Goal: Navigation & Orientation: Find specific page/section

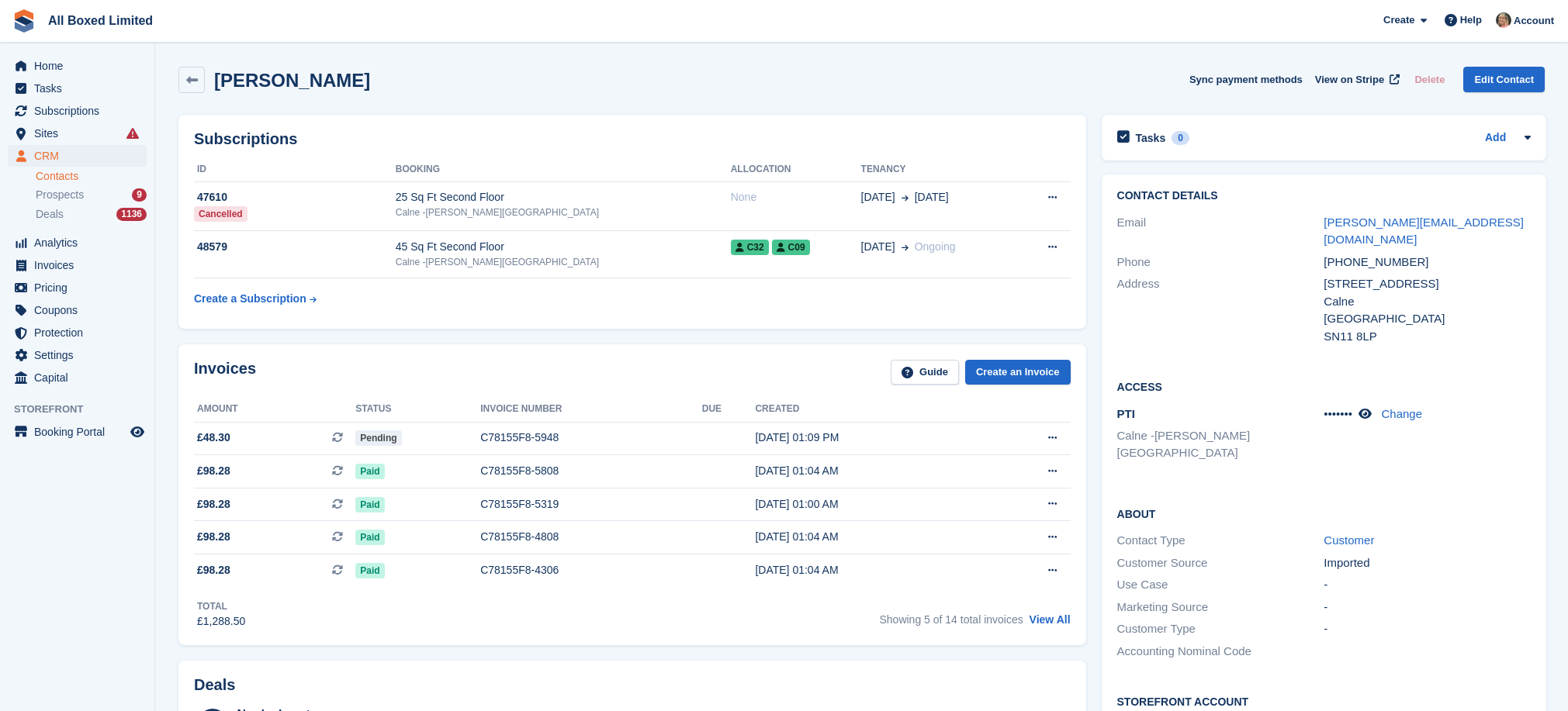
scroll to position [19, 0]
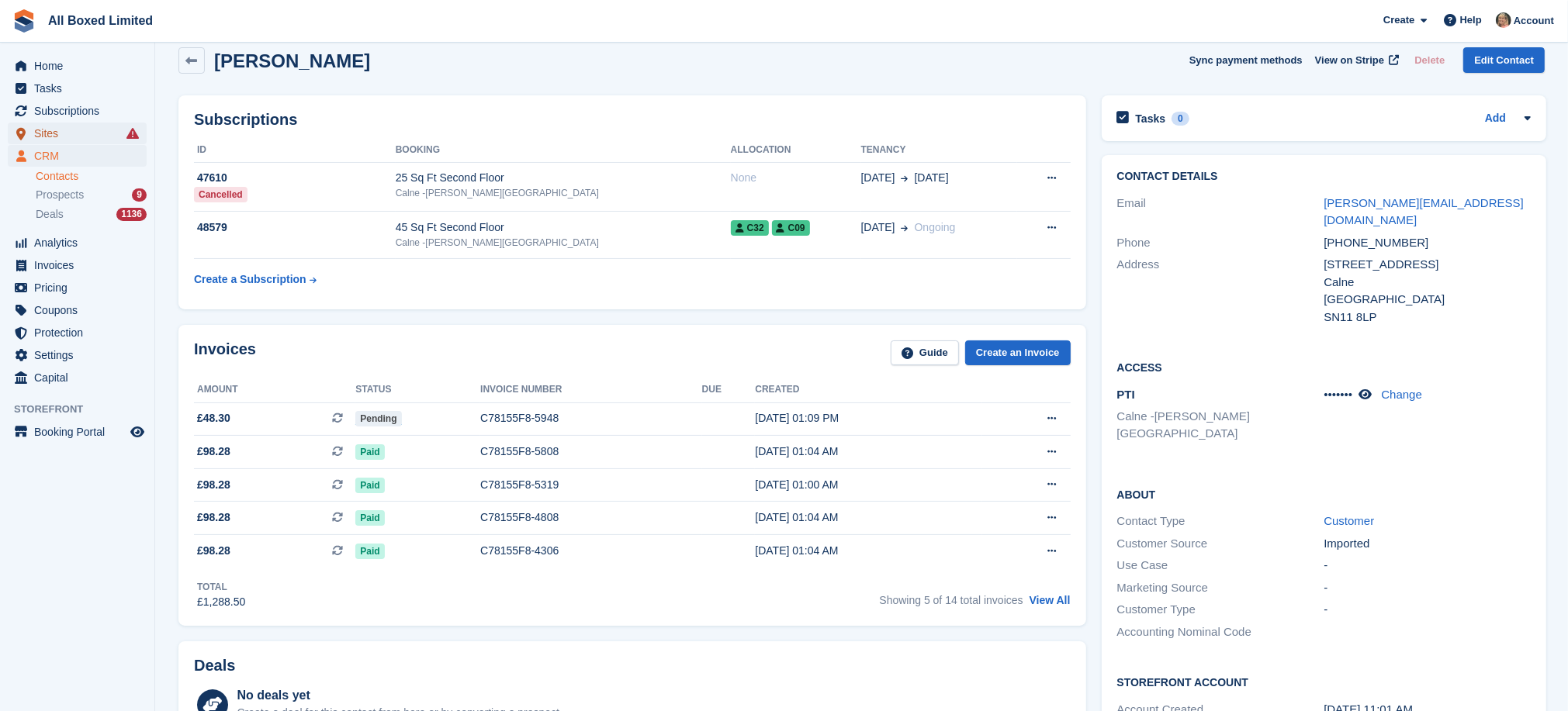
click at [42, 132] on span "Sites" at bounding box center [81, 133] width 93 height 22
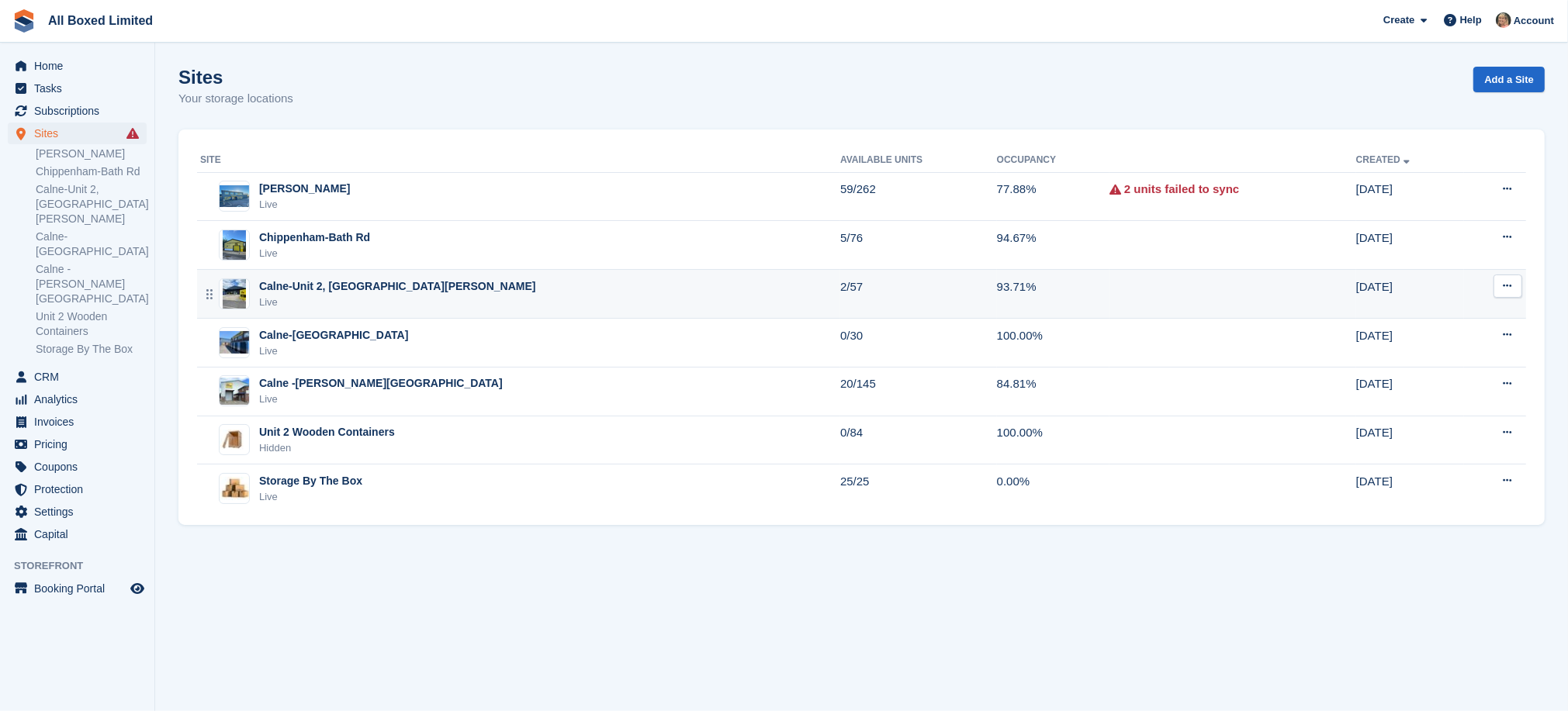
click at [347, 283] on div "Calne-Unit 2, [GEOGRAPHIC_DATA][PERSON_NAME]" at bounding box center [397, 286] width 277 height 16
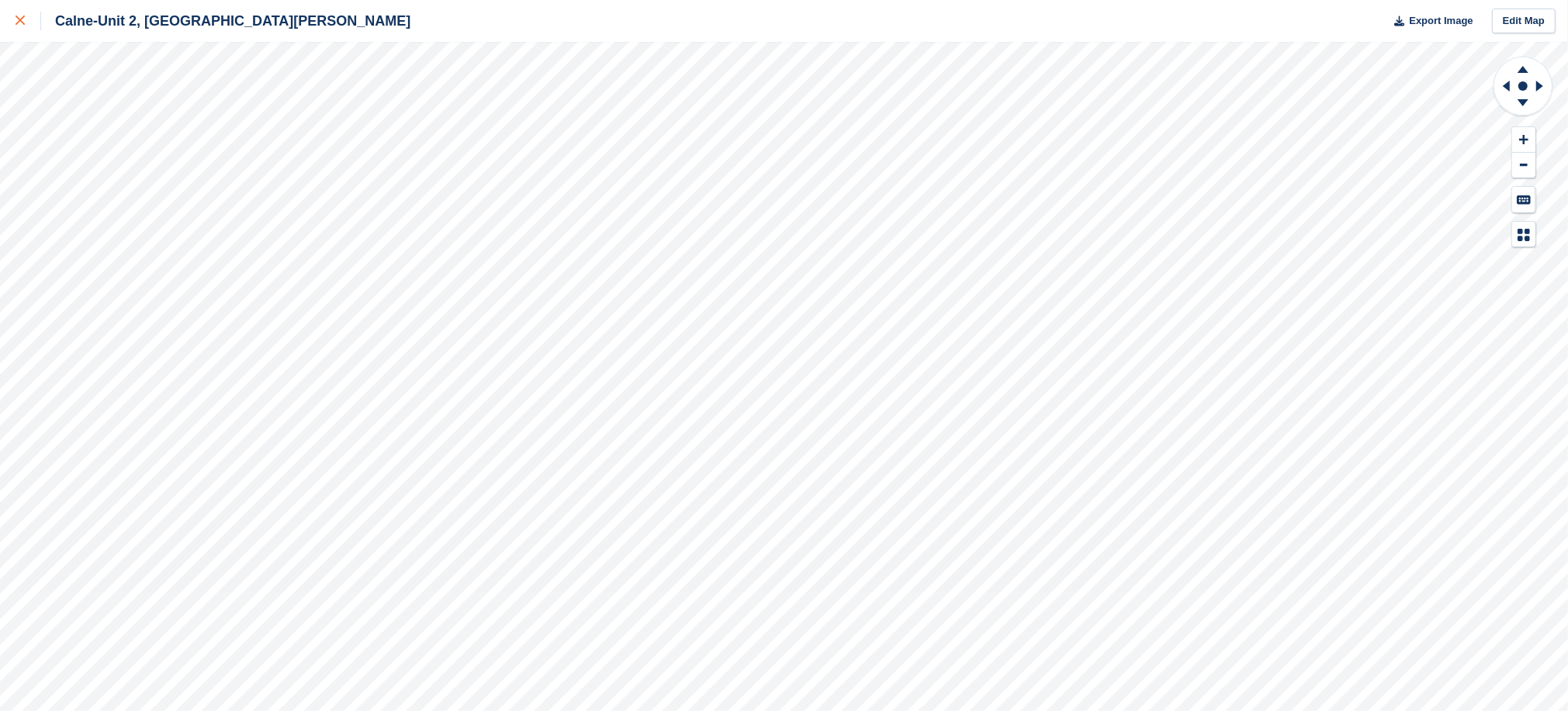
click at [27, 19] on div at bounding box center [28, 21] width 26 height 19
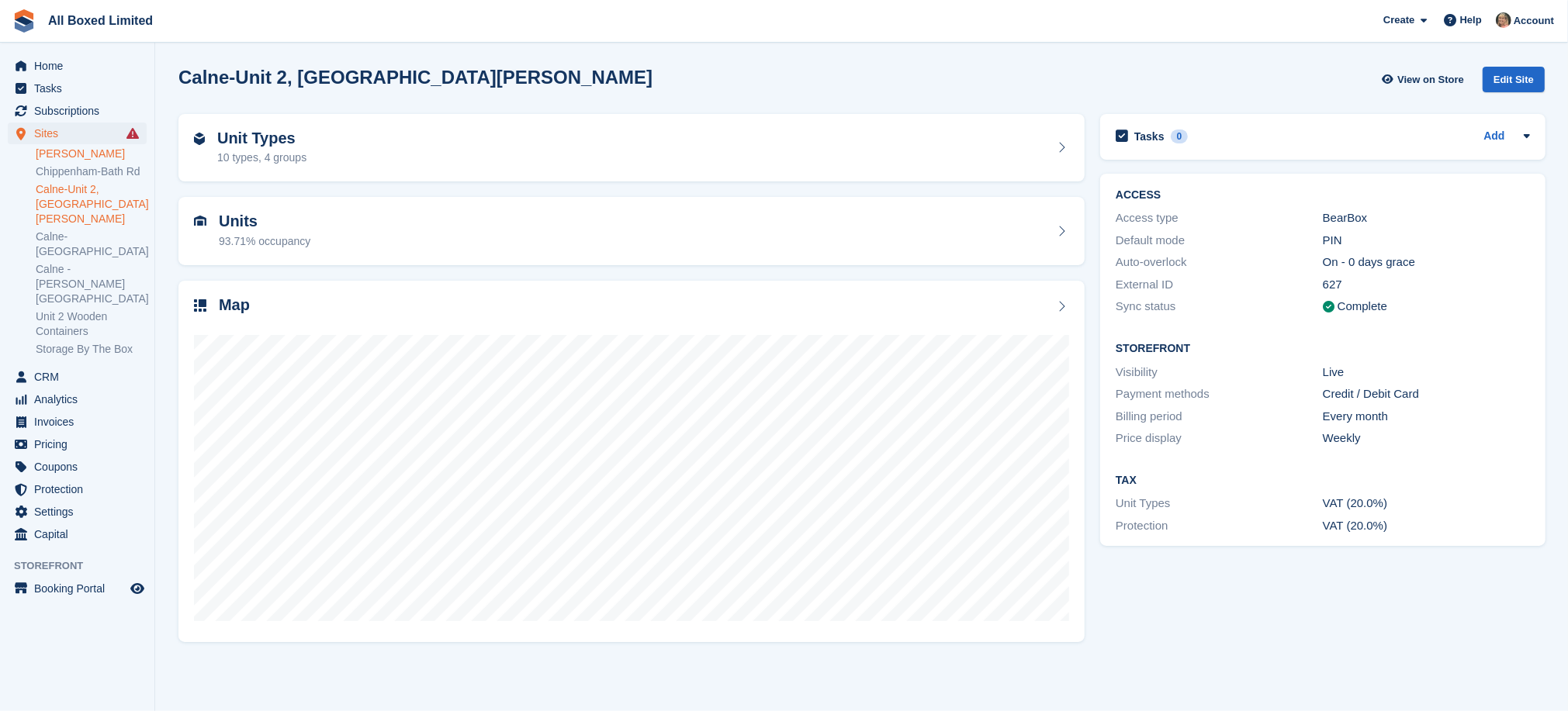
click at [61, 147] on link "[PERSON_NAME]" at bounding box center [91, 153] width 111 height 15
